Goal: Navigation & Orientation: Find specific page/section

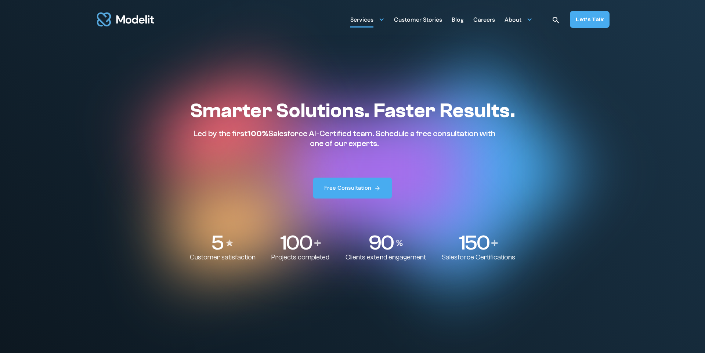
click at [383, 23] on div "Services" at bounding box center [367, 19] width 34 height 14
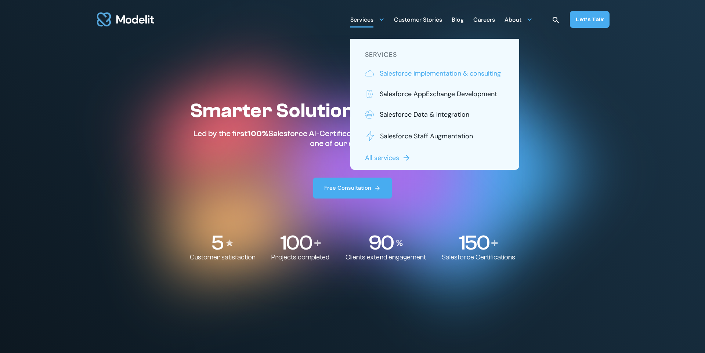
click at [396, 73] on p "Salesforce implementation & consulting" at bounding box center [439, 74] width 121 height 10
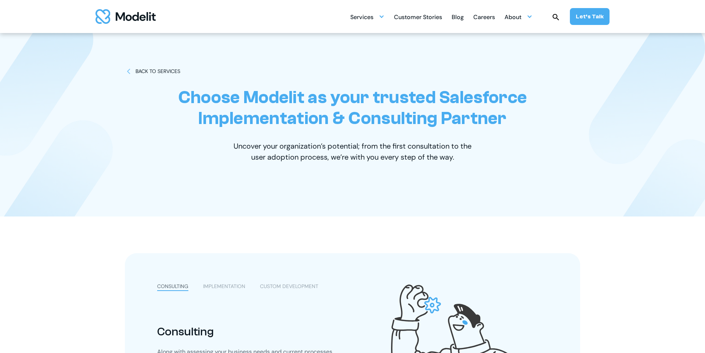
click at [142, 16] on img "home" at bounding box center [125, 16] width 60 height 15
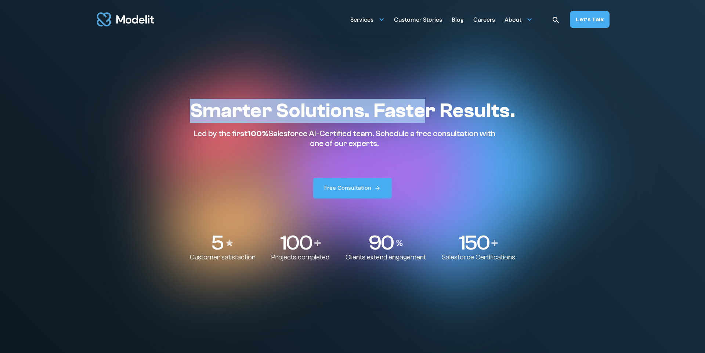
drag, startPoint x: 182, startPoint y: 112, endPoint x: 472, endPoint y: 126, distance: 290.3
click at [432, 116] on div "Smarter Solutions. Faster Results. Led by the first 100% Salesforce AI-Certifie…" at bounding box center [352, 180] width 399 height 163
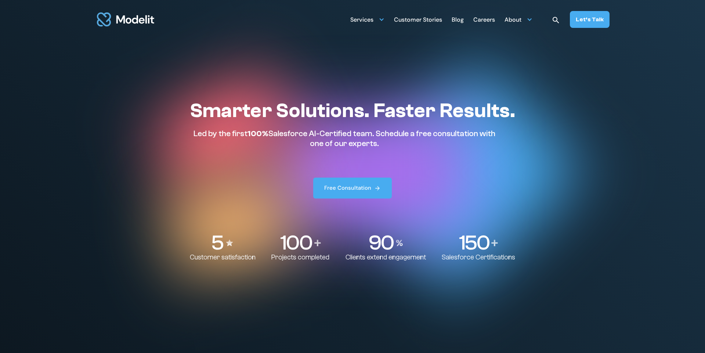
click at [497, 149] on div "Smarter Solutions. Faster Results. Led by the first 100% Salesforce AI-Certifie…" at bounding box center [352, 149] width 325 height 100
drag, startPoint x: 452, startPoint y: 154, endPoint x: 218, endPoint y: 91, distance: 242.0
click at [228, 121] on div "Smarter Solutions. Faster Results. Led by the first 100% Salesforce AI-Certifie…" at bounding box center [352, 149] width 325 height 100
click at [282, 72] on section "Smarter Solutions. Faster Results. Led by the first 100% Salesforce AI-Certifie…" at bounding box center [352, 176] width 705 height 353
click at [525, 131] on div "Smarter Solutions. Faster Results. Led by the first 100% Salesforce AI-Certifie…" at bounding box center [352, 180] width 399 height 163
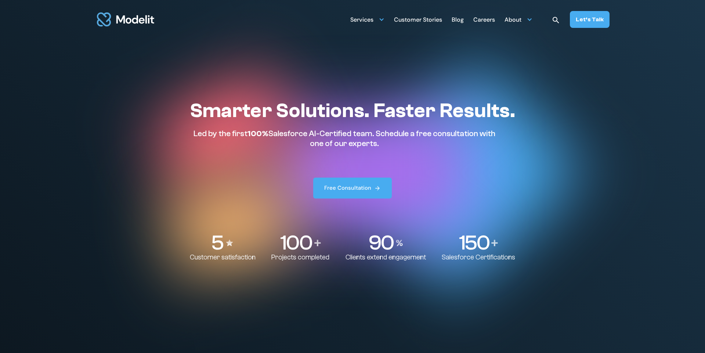
drag, startPoint x: 157, startPoint y: 105, endPoint x: 503, endPoint y: 223, distance: 365.6
click at [497, 177] on div "Smarter Solutions. Faster Results. Led by the first 100% Salesforce AI-Certifie…" at bounding box center [352, 180] width 399 height 163
click at [508, 247] on div "150" at bounding box center [477, 242] width 73 height 21
click at [413, 302] on section "Smarter Solutions. Faster Results. Led by the first 100% Salesforce AI-Certifie…" at bounding box center [352, 176] width 705 height 353
click at [371, 23] on div "Services" at bounding box center [361, 20] width 23 height 14
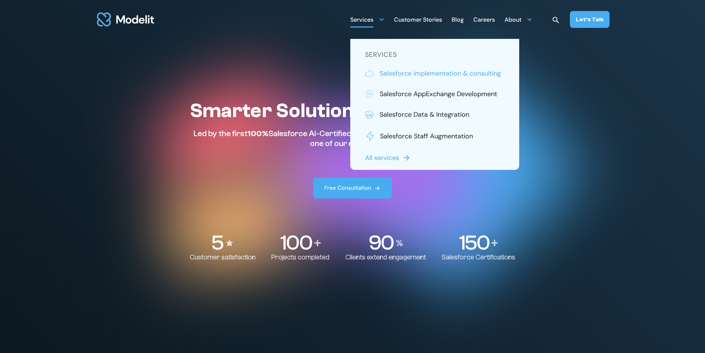
click at [403, 71] on p "Salesforce implementation & consulting" at bounding box center [439, 74] width 121 height 10
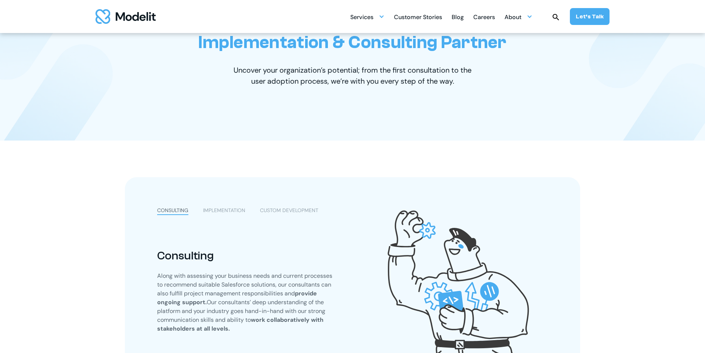
scroll to position [225, 0]
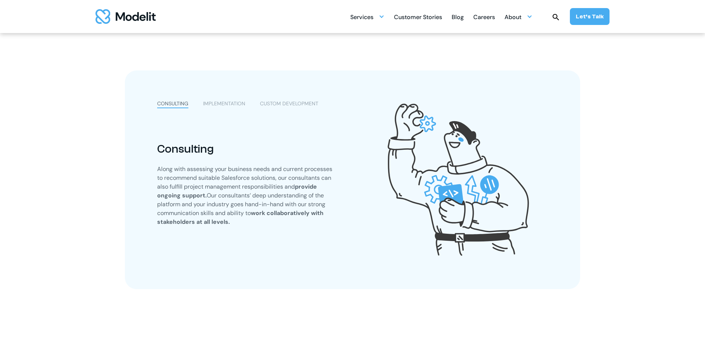
click at [430, 18] on div "Customer Stories" at bounding box center [418, 18] width 48 height 14
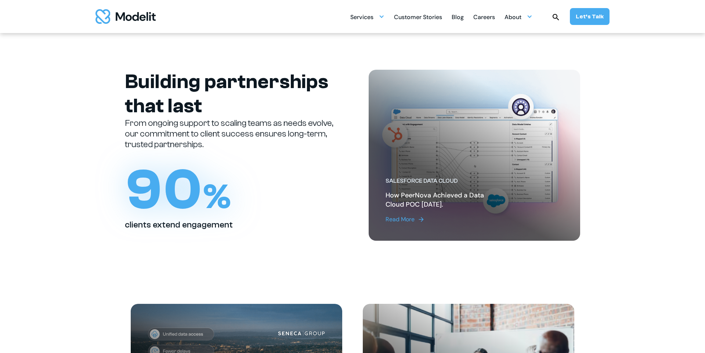
click at [458, 20] on div "Blog" at bounding box center [457, 18] width 12 height 14
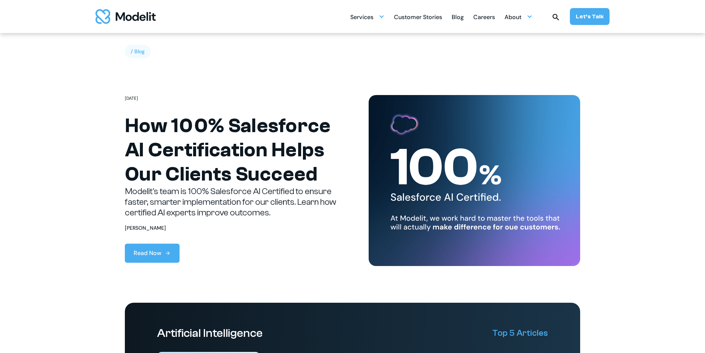
click at [480, 16] on div "Careers" at bounding box center [484, 18] width 22 height 14
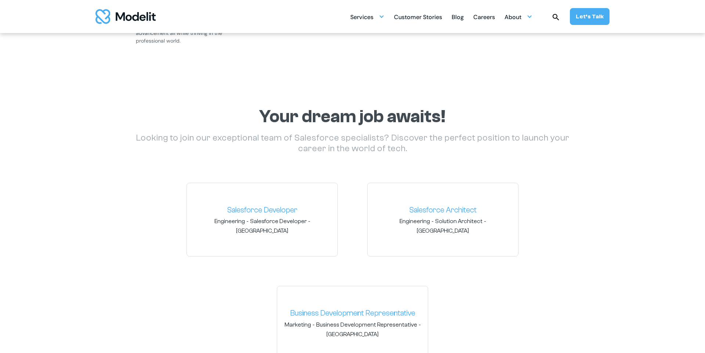
scroll to position [1154, 0]
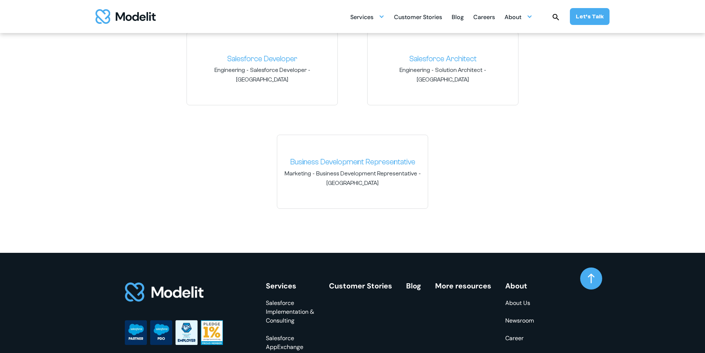
click at [502, 15] on div "Services SERVICES Salesforce implementation & consulting Salesforce AppExchange…" at bounding box center [479, 16] width 259 height 17
click at [486, 15] on div "Careers" at bounding box center [484, 18] width 22 height 14
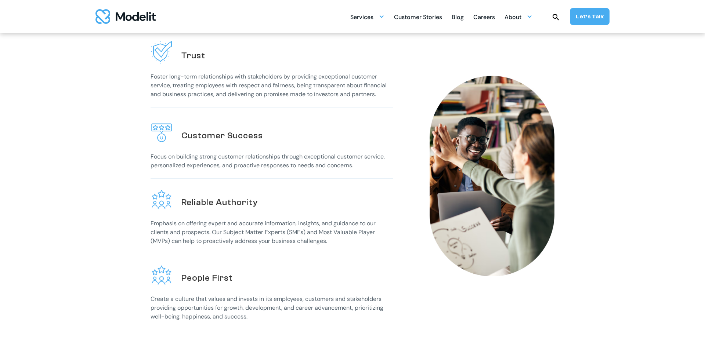
scroll to position [391, 0]
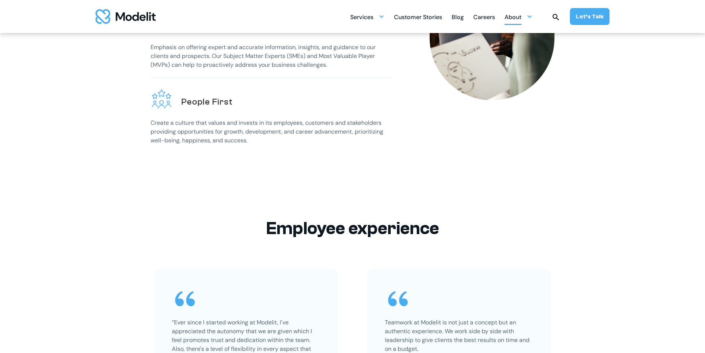
click at [524, 18] on div "About" at bounding box center [518, 17] width 28 height 14
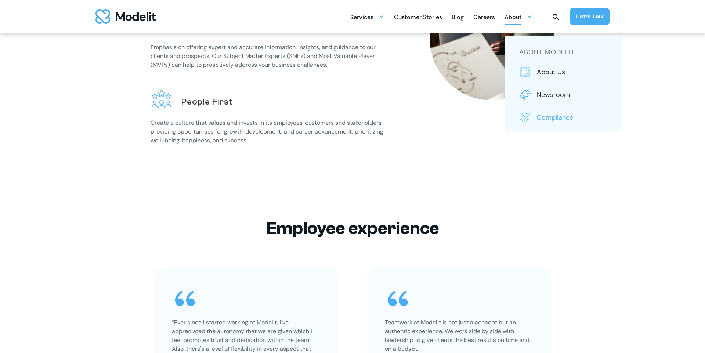
click at [561, 113] on p "Compliance" at bounding box center [572, 118] width 70 height 10
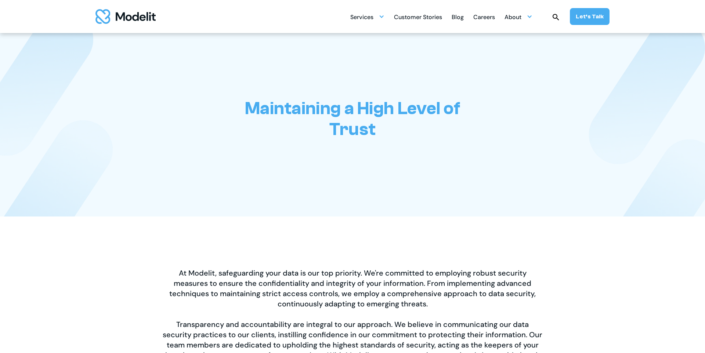
click at [388, 188] on div "Maintaining a High Level of Trust" at bounding box center [352, 124] width 455 height 183
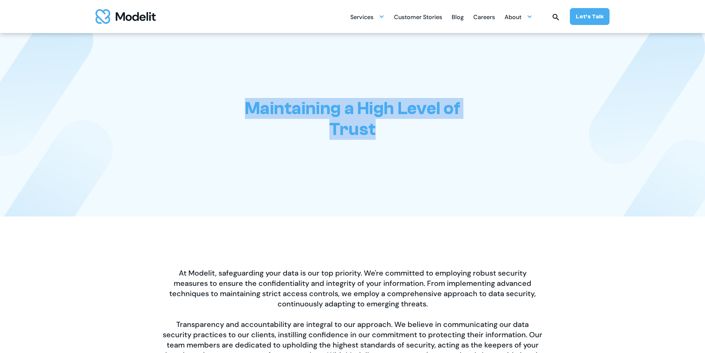
drag, startPoint x: 312, startPoint y: 110, endPoint x: 481, endPoint y: 135, distance: 171.1
click at [480, 123] on div "Maintaining a High Level of Trust" at bounding box center [352, 124] width 455 height 183
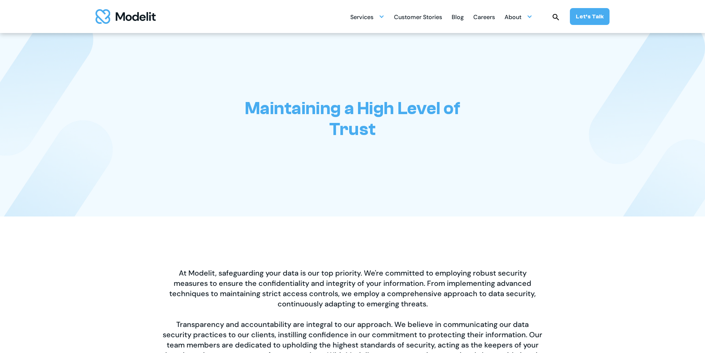
click at [453, 199] on div "Maintaining a High Level of Trust" at bounding box center [352, 124] width 455 height 183
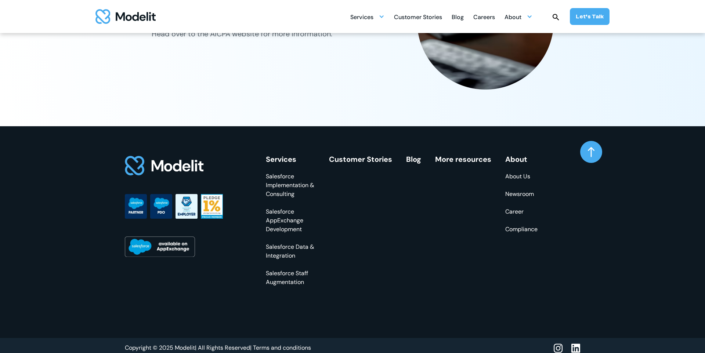
scroll to position [935, 0]
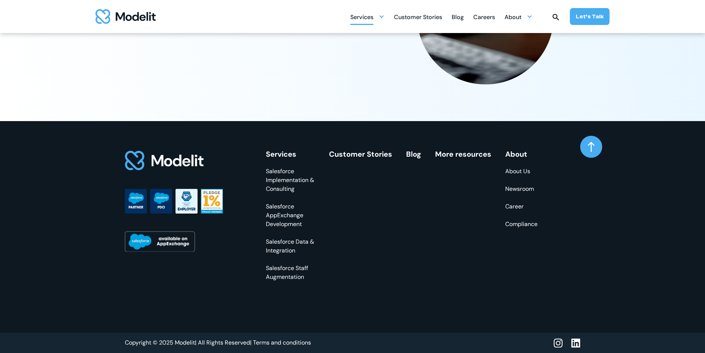
click at [372, 12] on div "Services" at bounding box center [361, 18] width 23 height 14
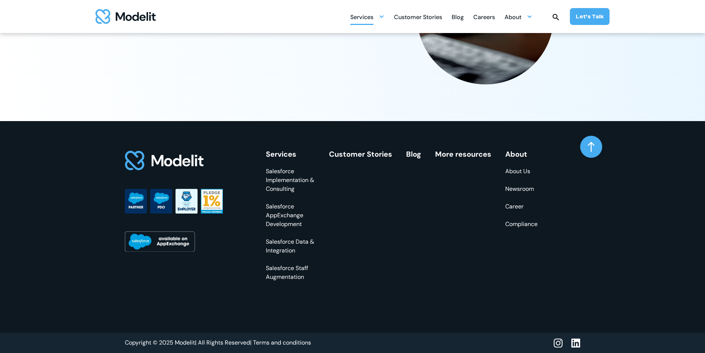
click at [382, 19] on div at bounding box center [381, 17] width 6 height 6
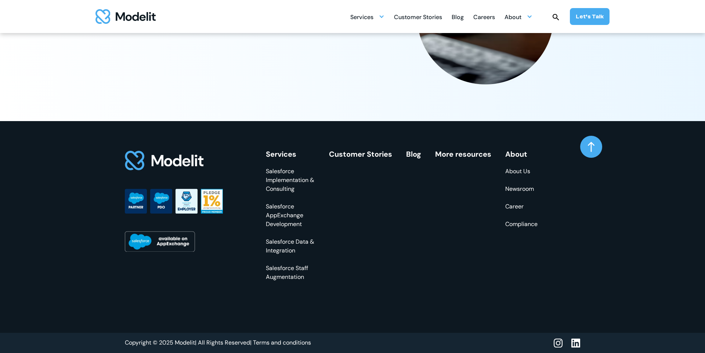
click at [459, 15] on div "Blog" at bounding box center [457, 18] width 12 height 14
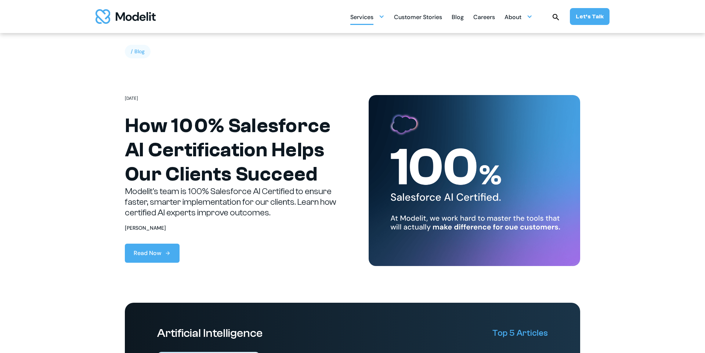
click at [365, 16] on div "Services" at bounding box center [361, 18] width 23 height 14
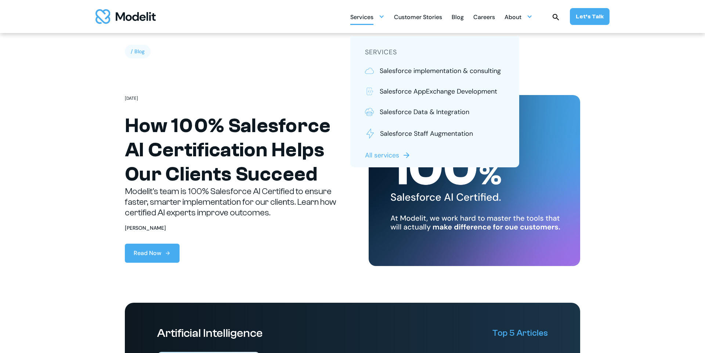
drag, startPoint x: 225, startPoint y: 59, endPoint x: 284, endPoint y: 56, distance: 59.2
click at [226, 59] on section "/ Blog [DATE] How 100% Salesforce AI Certification Helps Our Clients Succeed Mo…" at bounding box center [352, 168] width 705 height 270
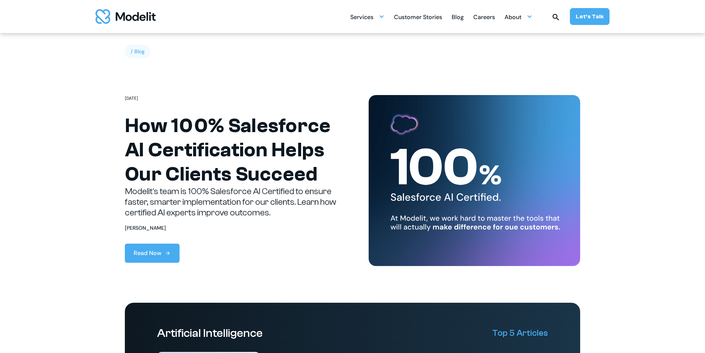
click at [527, 254] on img at bounding box center [473, 180] width 211 height 171
click at [434, 65] on section "/ Blog [DATE] How 100% Salesforce AI Certification Helps Our Clients Succeed Mo…" at bounding box center [352, 168] width 705 height 270
click at [426, 70] on div "/ Blog [DATE] How 100% Salesforce AI Certification Helps Our Clients Succeed Mo…" at bounding box center [352, 168] width 455 height 196
click at [373, 22] on div "Services" at bounding box center [361, 18] width 23 height 14
